Goal: Contribute content

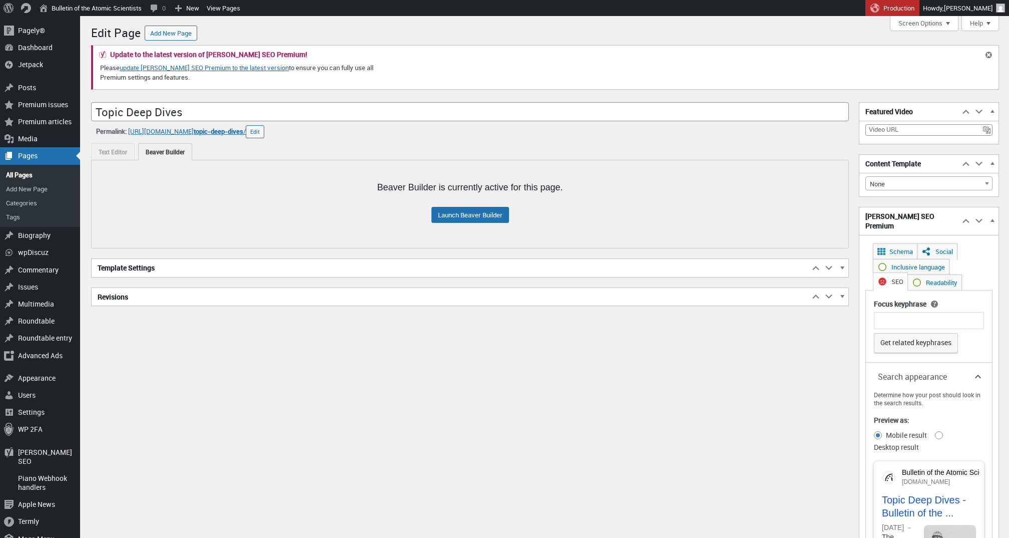
scroll to position [7, 0]
click at [264, 130] on button "Edit" at bounding box center [255, 131] width 19 height 13
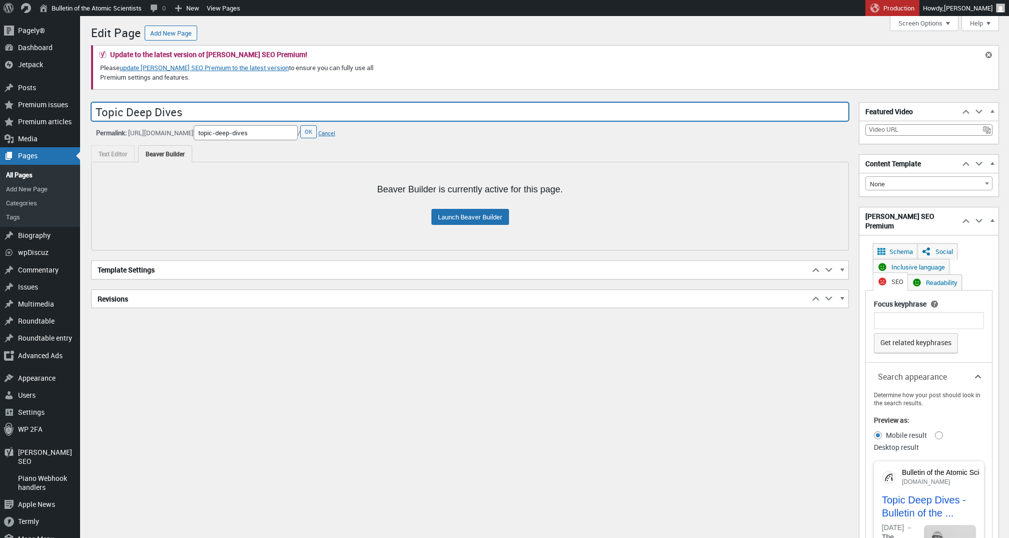
click at [218, 115] on input "Topic Deep Dives" at bounding box center [470, 111] width 758 height 19
type input "Email Course"
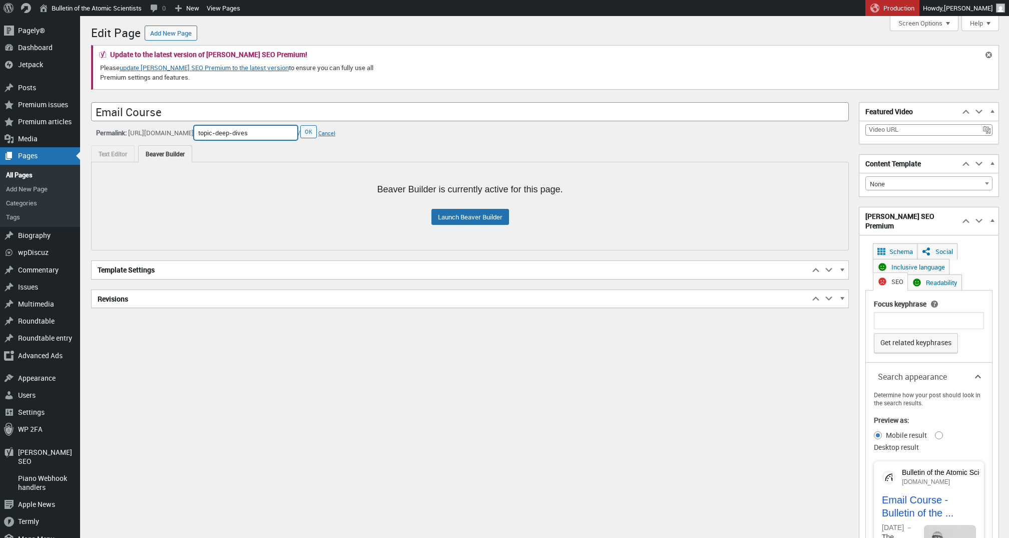
click at [294, 131] on input "topic-deep-dives" at bounding box center [246, 132] width 104 height 15
type input "email-courses"
click at [315, 133] on button "OK" at bounding box center [308, 131] width 17 height 13
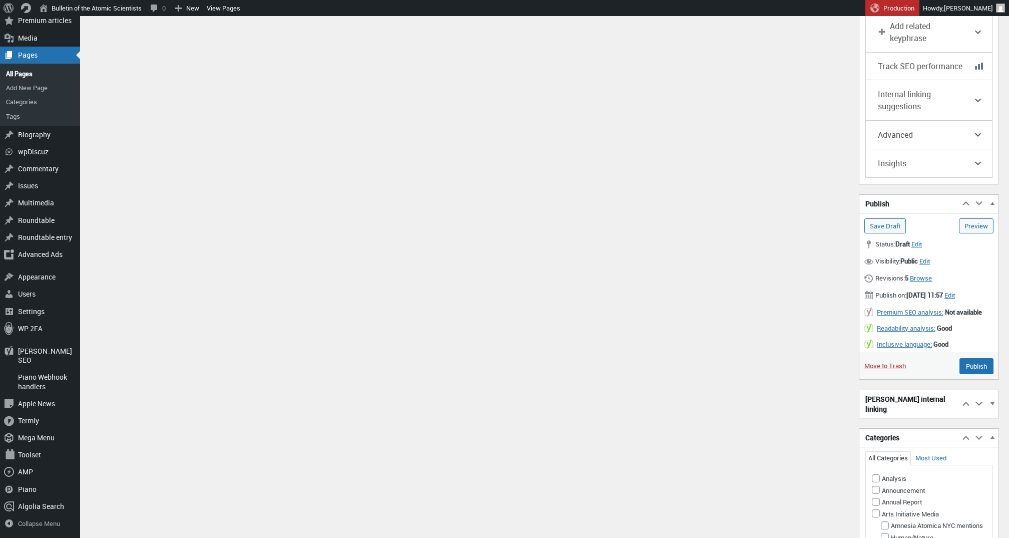
scroll to position [948, 0]
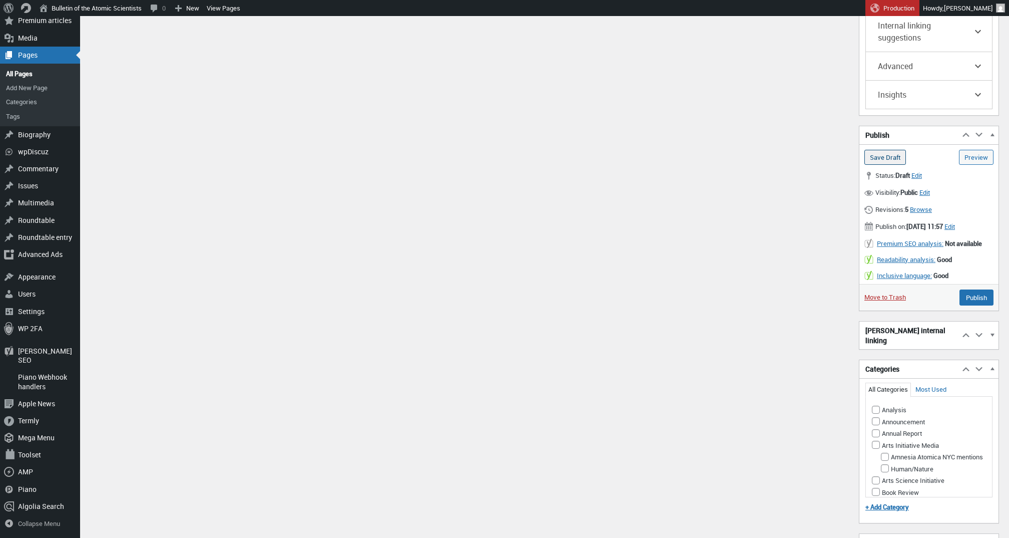
click at [880, 163] on input "Save Draft" at bounding box center [886, 157] width 42 height 15
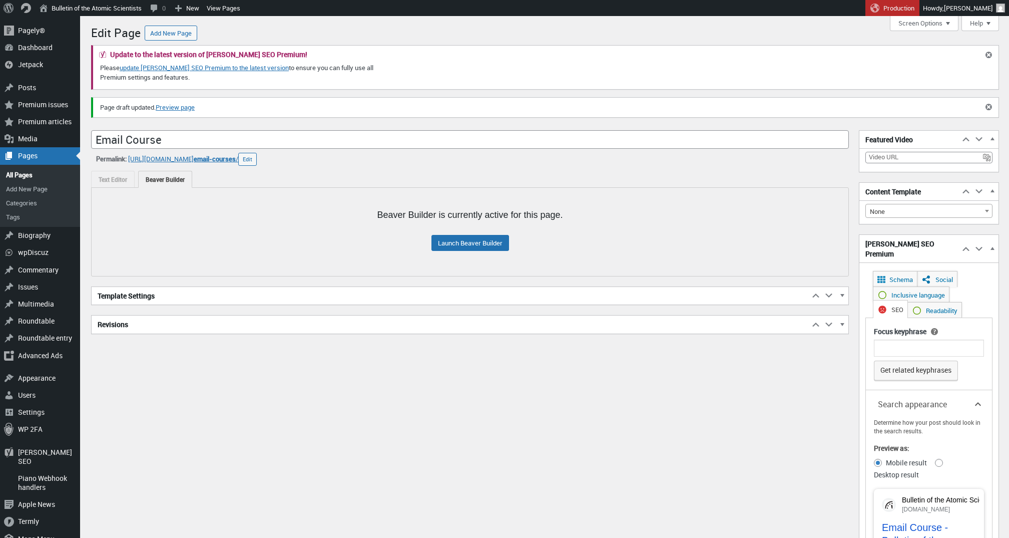
scroll to position [7, 0]
